Goal: Task Accomplishment & Management: Manage account settings

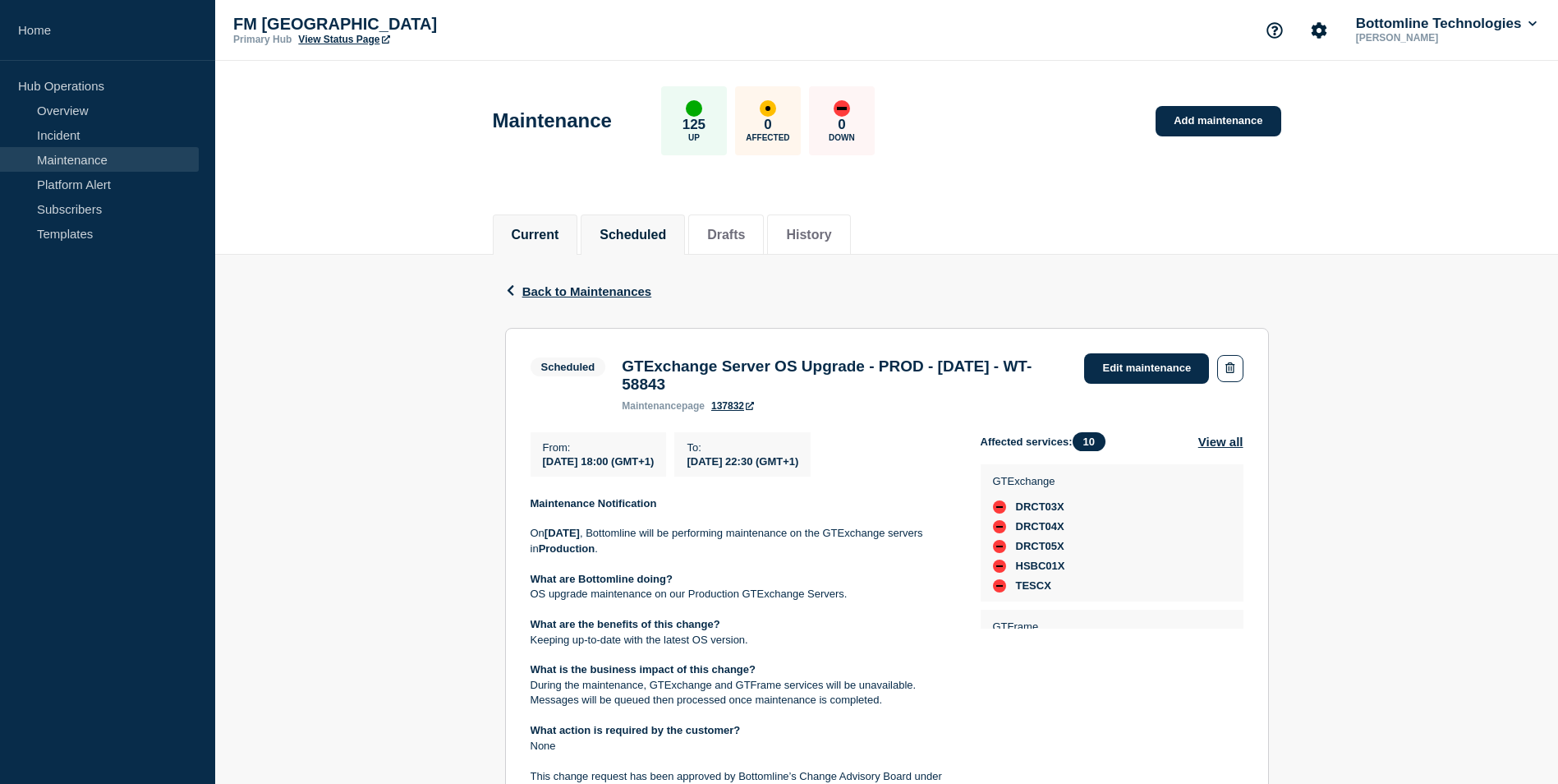
click at [517, 231] on button "Current" at bounding box center [535, 234] width 47 height 14
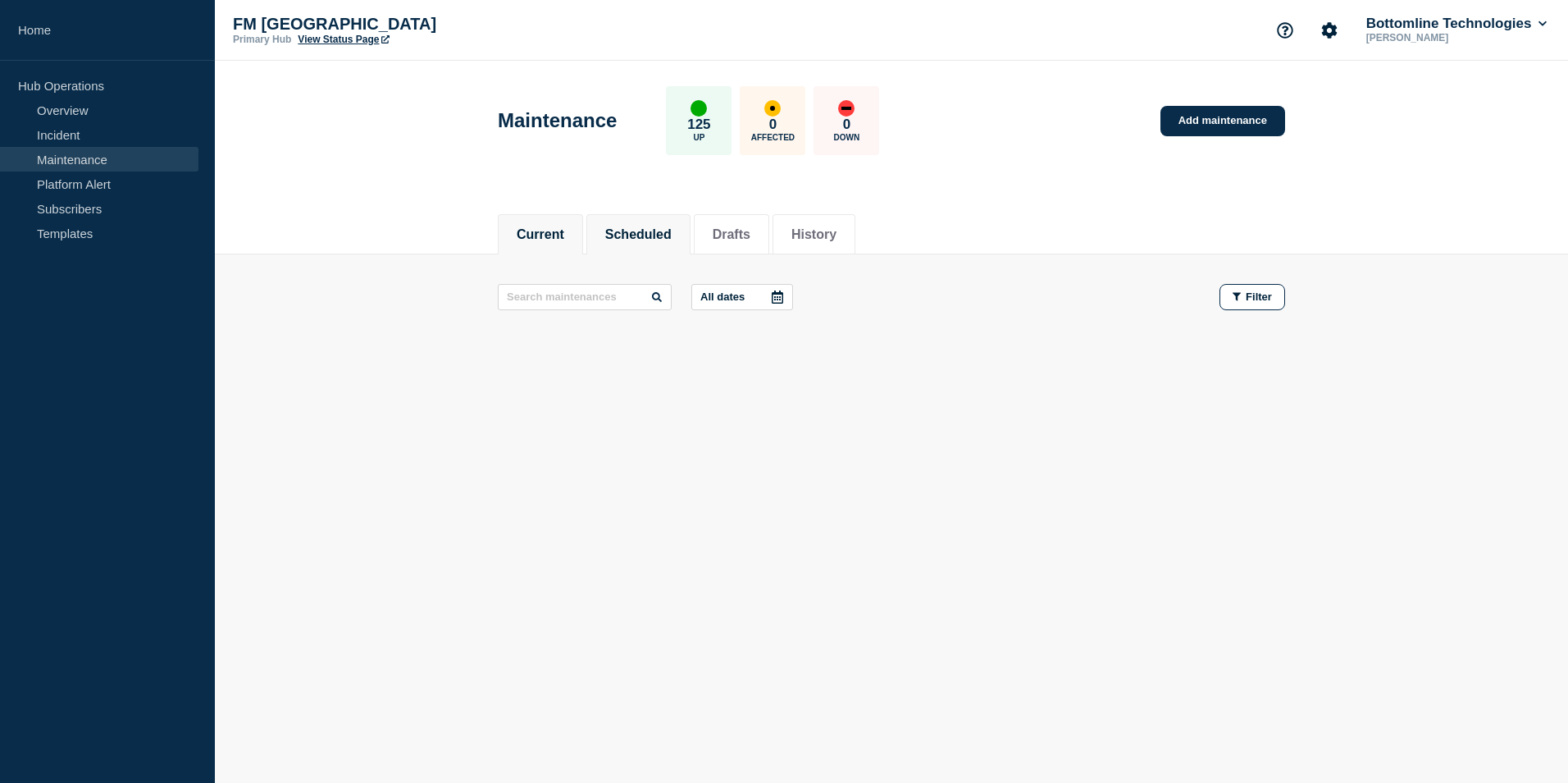
click at [645, 240] on button "Scheduled" at bounding box center [638, 234] width 67 height 14
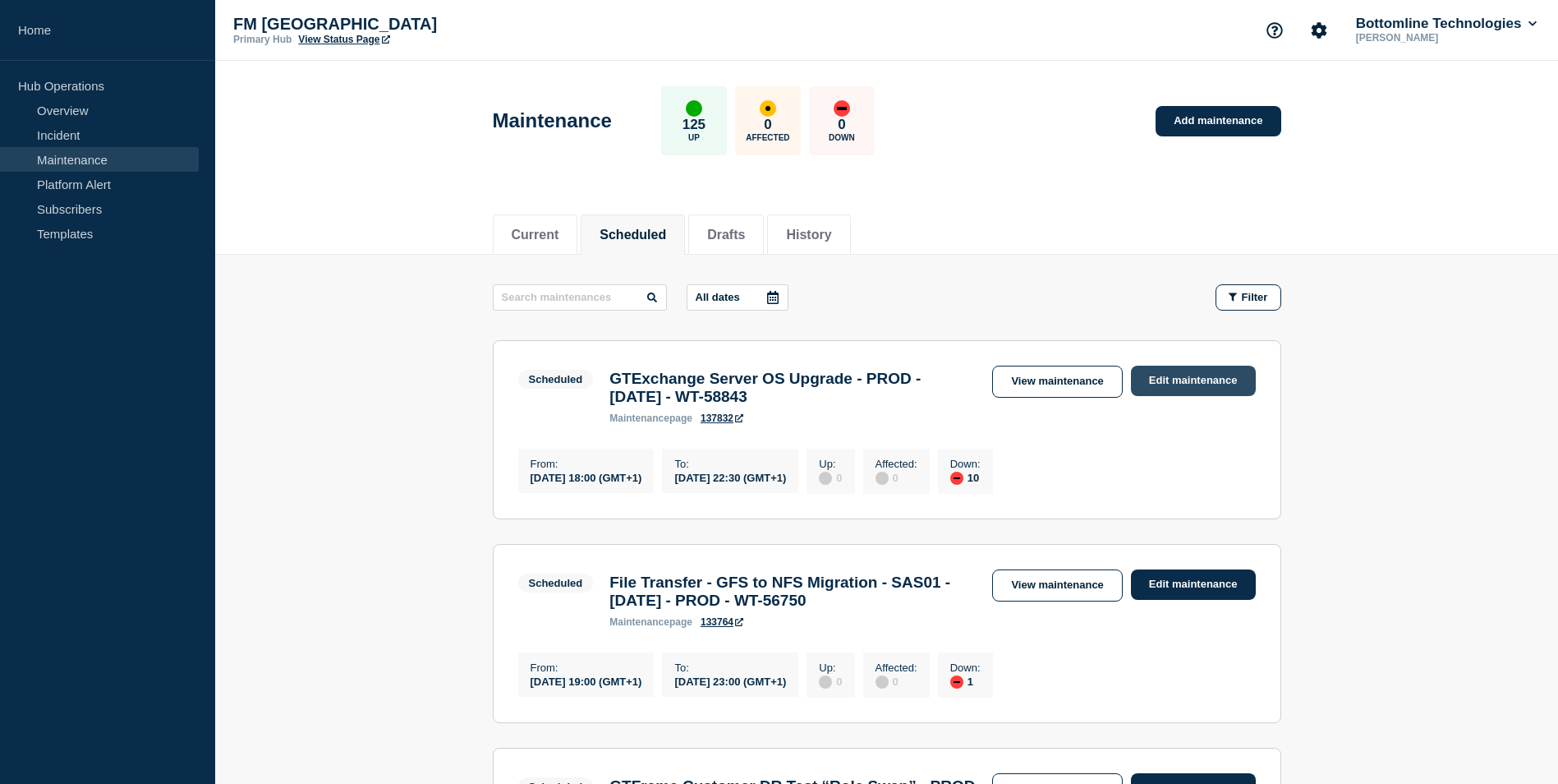
click at [1213, 382] on link "Edit maintenance" at bounding box center [1193, 381] width 125 height 30
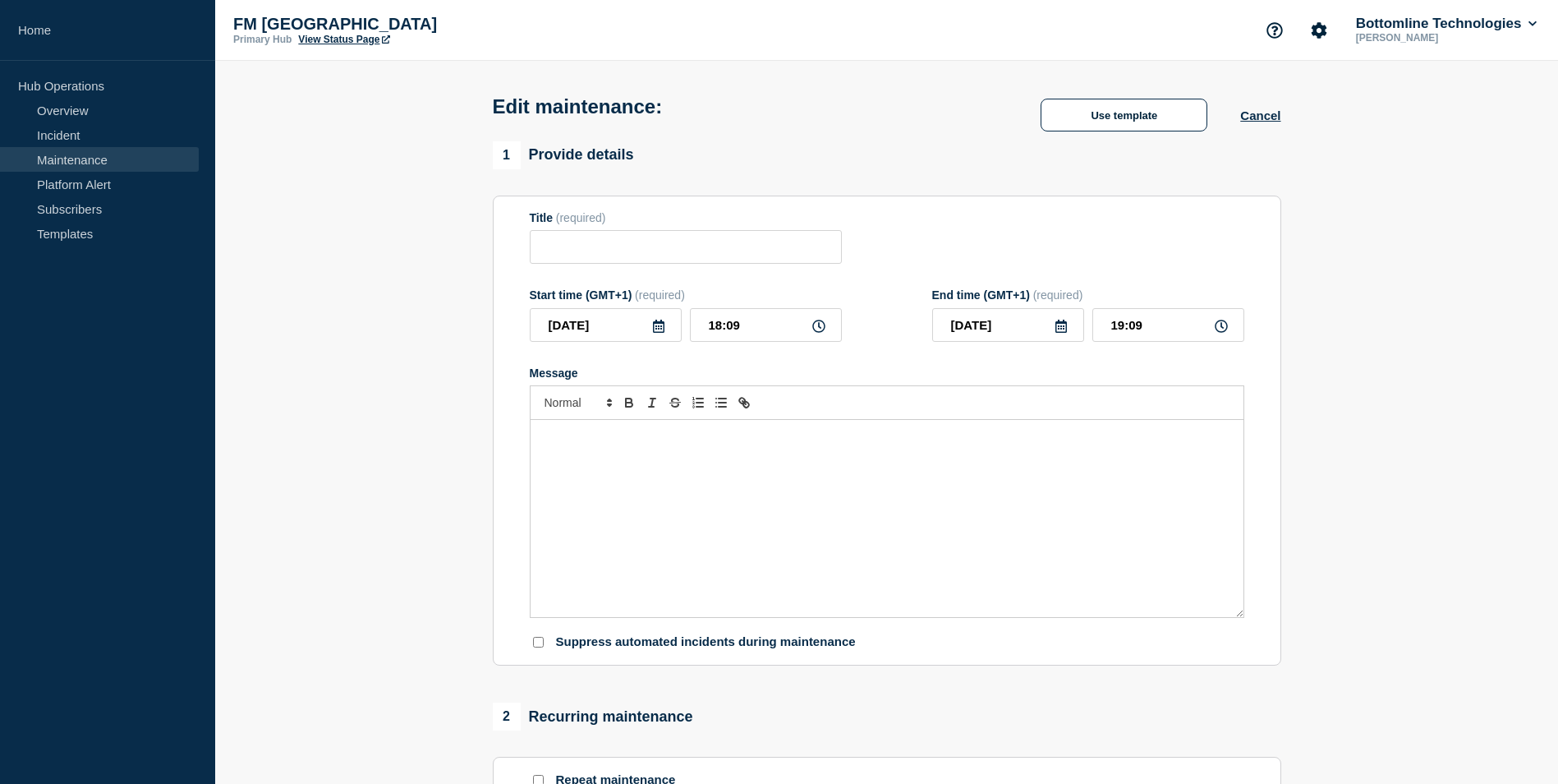
type input "GTExchange Server OS Upgrade - PROD - [DATE] - WT-58843"
type input "18:00"
type input "22:30"
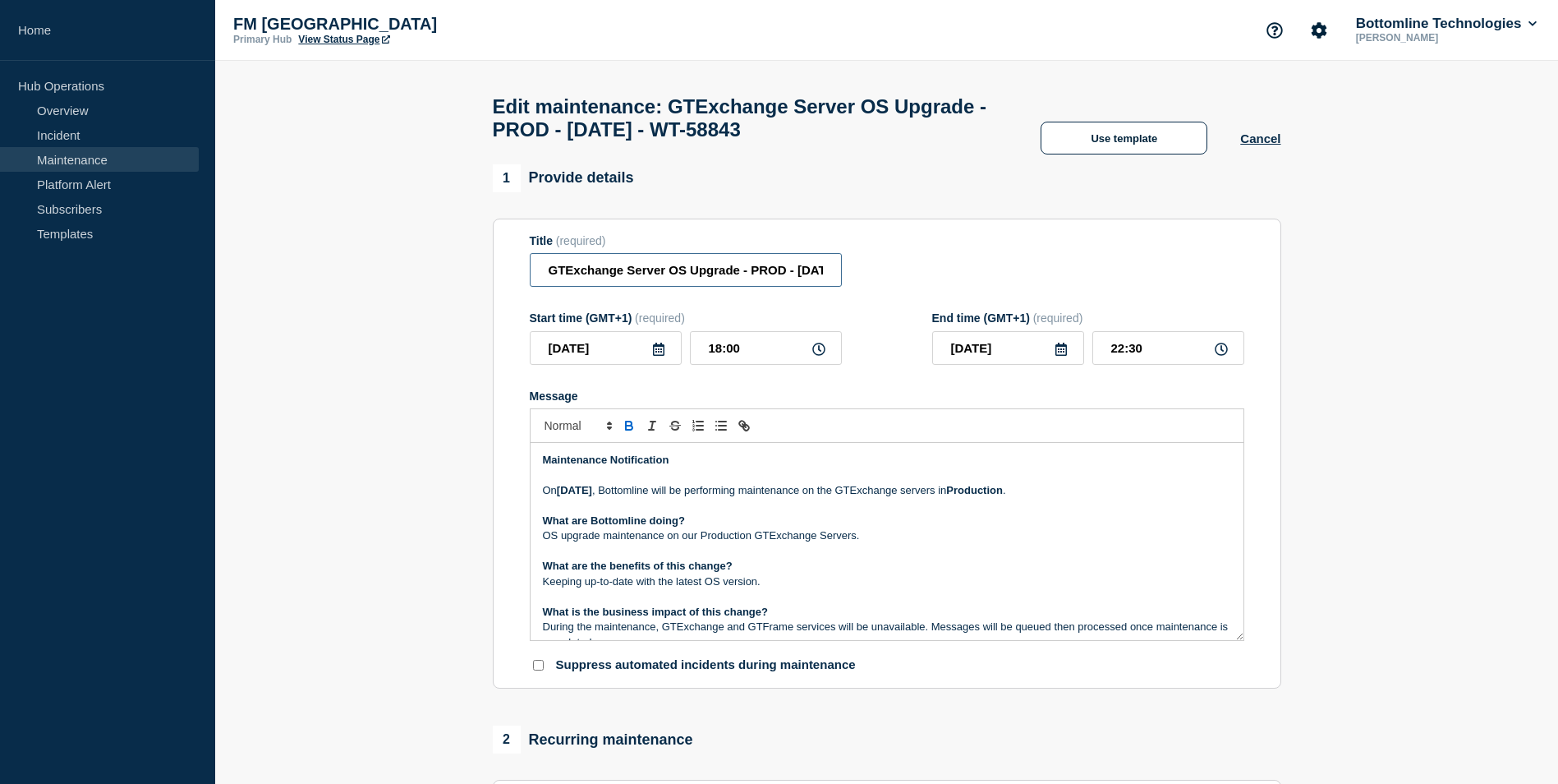
click at [794, 273] on input "GTExchange Server OS Upgrade - PROD - [DATE] - WT-58843" at bounding box center [685, 270] width 312 height 34
click at [793, 287] on input "GTExchange Server OS Upgrade - PROD - [DATE] - WT-58843 - STARTED" at bounding box center [685, 270] width 312 height 34
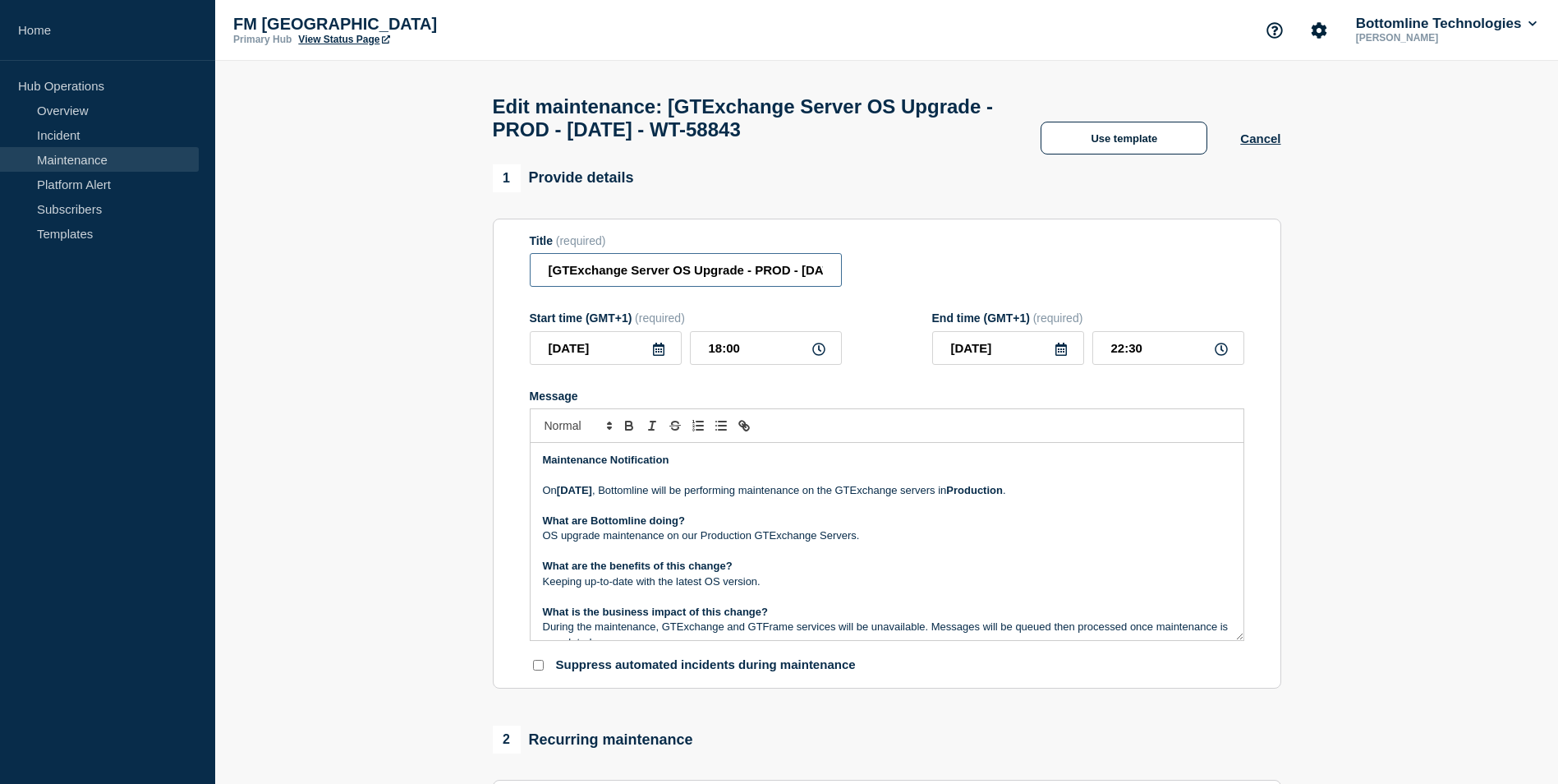
paste input "STARTED"
type input "[STARTED] GTExchange Server OS Upgrade - PROD - [DATE] - WT-58843"
click at [1192, 288] on div "Title (required) [STARTED] GTExchange Server OS Upgrade - PROD - [DATE] - WT-58…" at bounding box center [886, 260] width 715 height 53
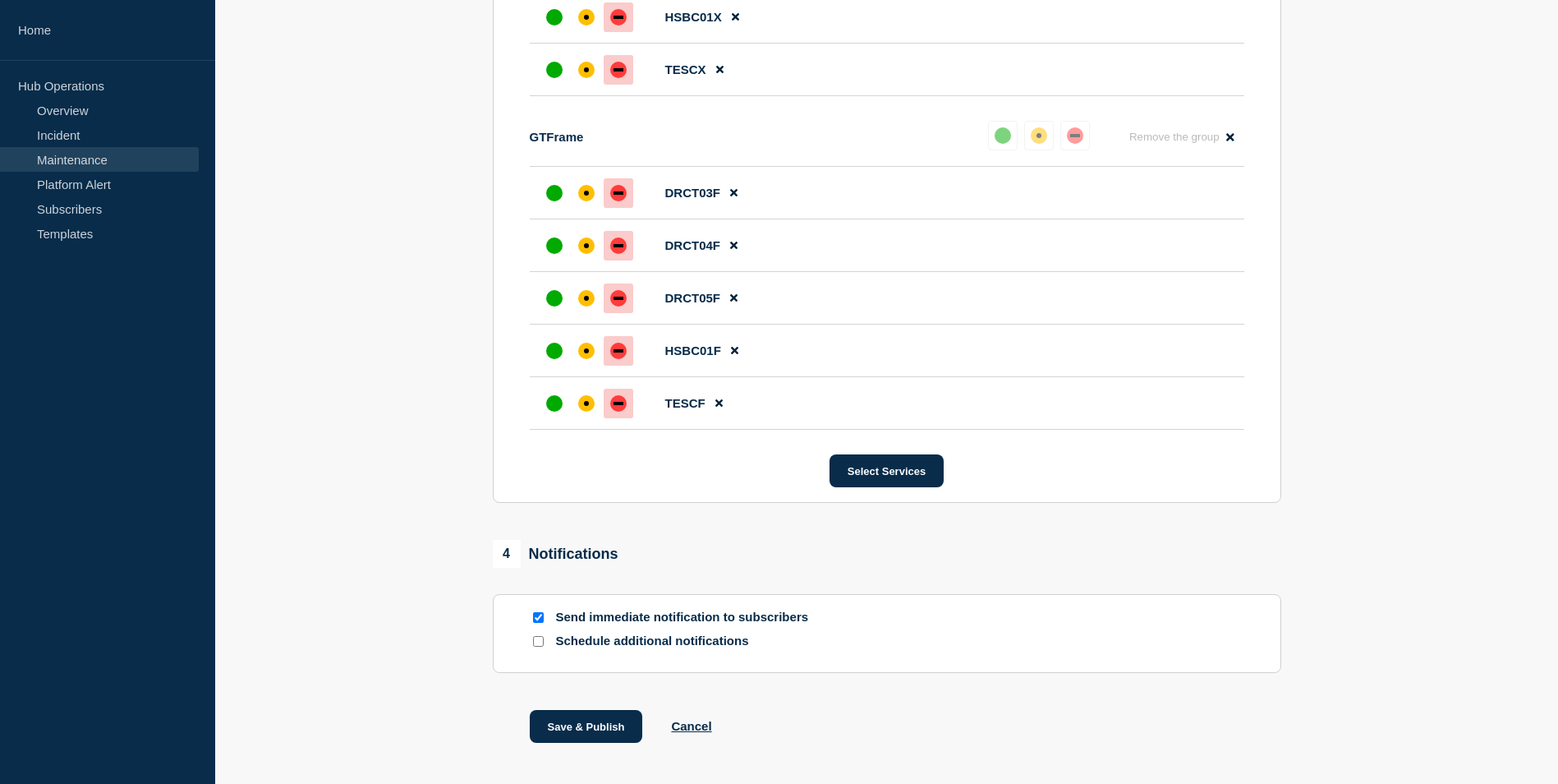
scroll to position [1251, 0]
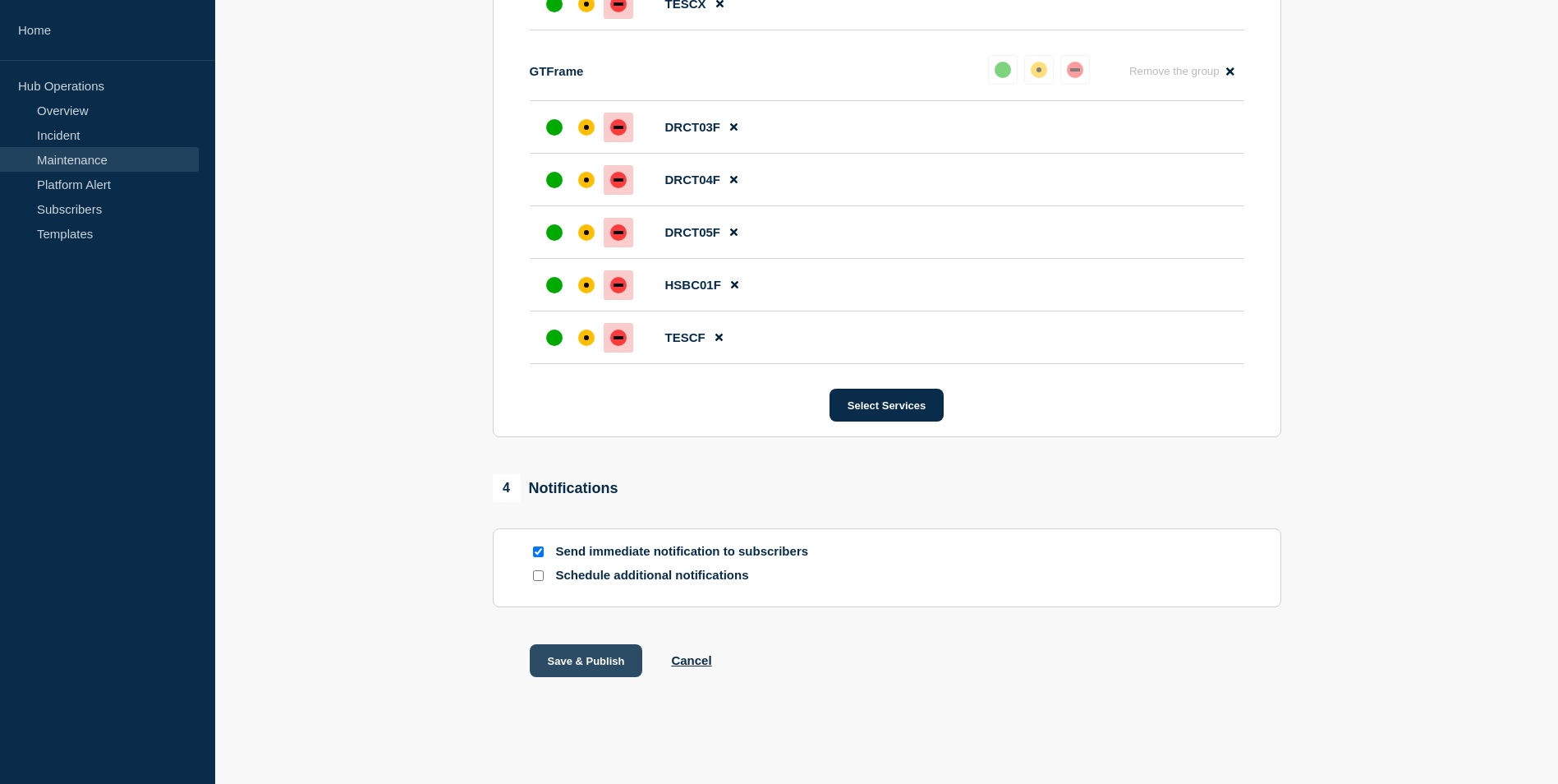
click at [601, 666] on button "Save & Publish" at bounding box center [586, 660] width 113 height 33
